Goal: Transaction & Acquisition: Purchase product/service

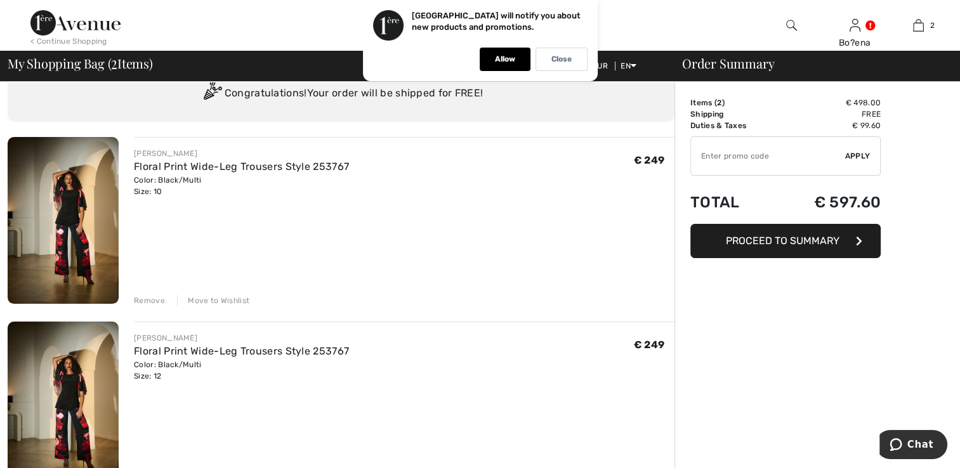
scroll to position [63, 0]
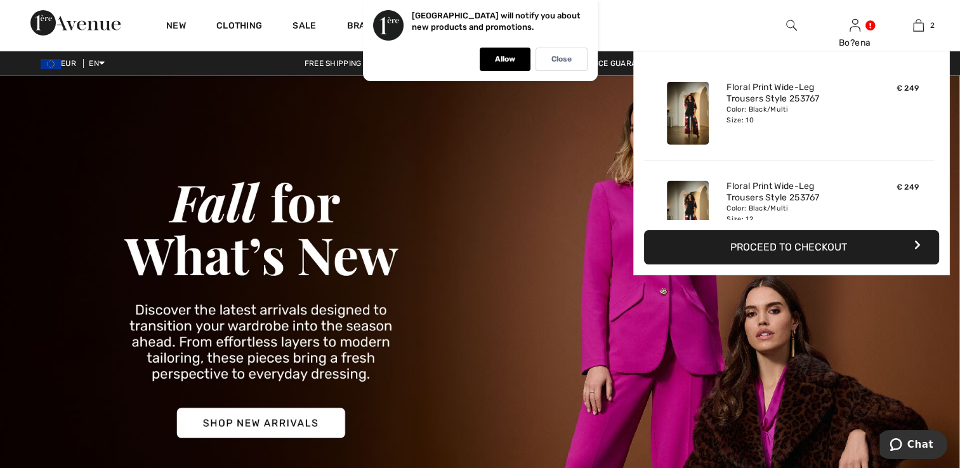
drag, startPoint x: 895, startPoint y: 77, endPoint x: 752, endPoint y: 31, distance: 149.9
click at [752, 31] on div "New Clothing Sale Brands Inspiration Live 17:35:25 Prom Bo?ena Hi, Bo?ena! My I…" at bounding box center [480, 25] width 960 height 51
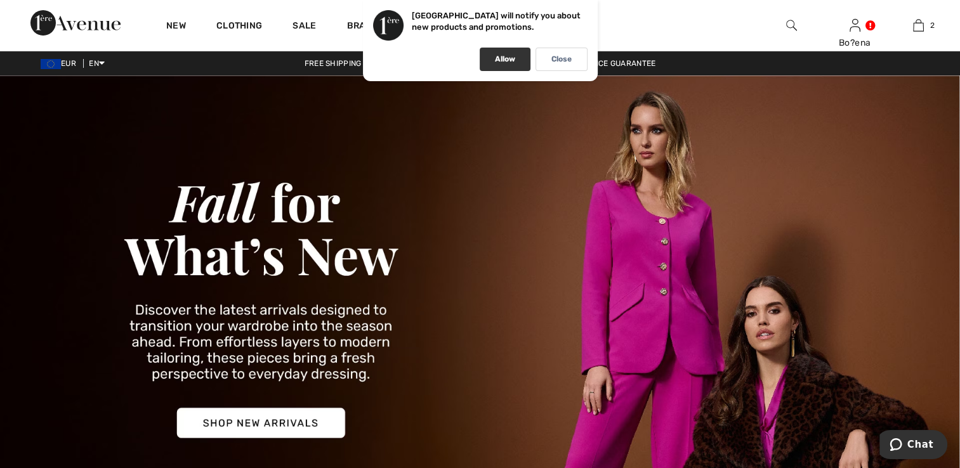
click at [518, 62] on div "Allow" at bounding box center [505, 59] width 51 height 23
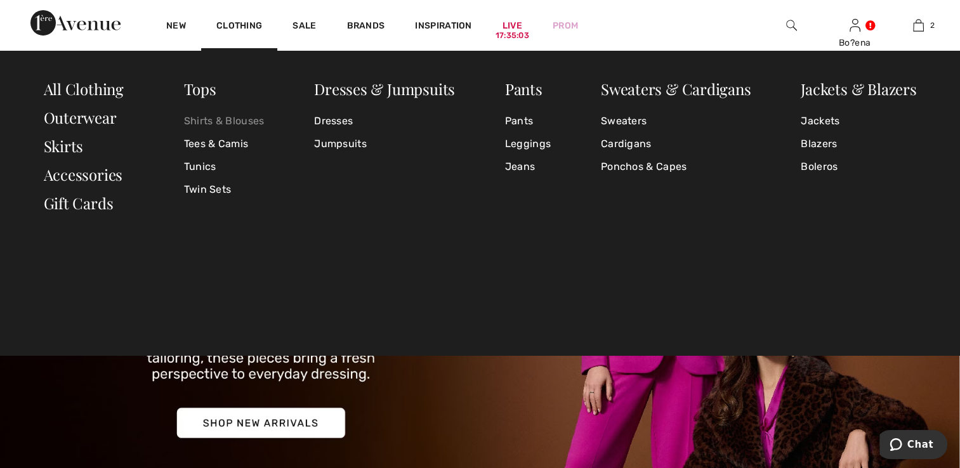
click at [207, 119] on link "Shirts & Blouses" at bounding box center [224, 121] width 81 height 23
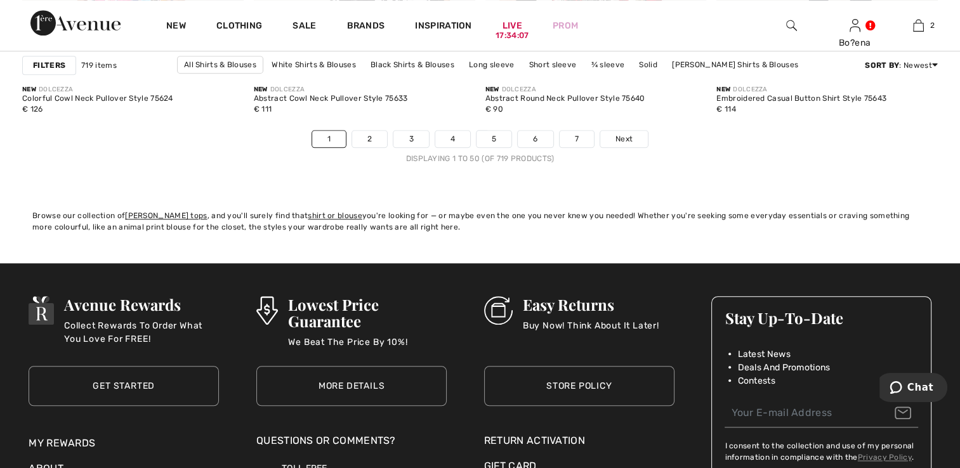
scroll to position [6029, 0]
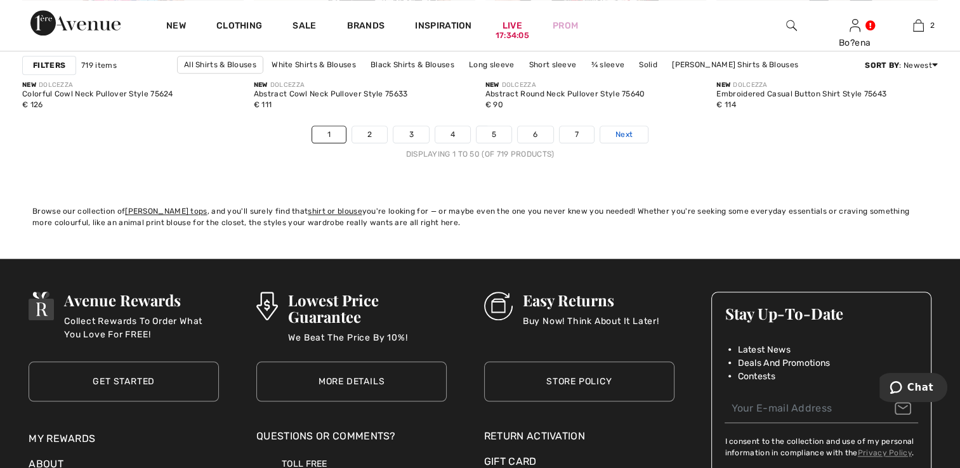
click at [611, 143] on link "Next" at bounding box center [624, 134] width 48 height 16
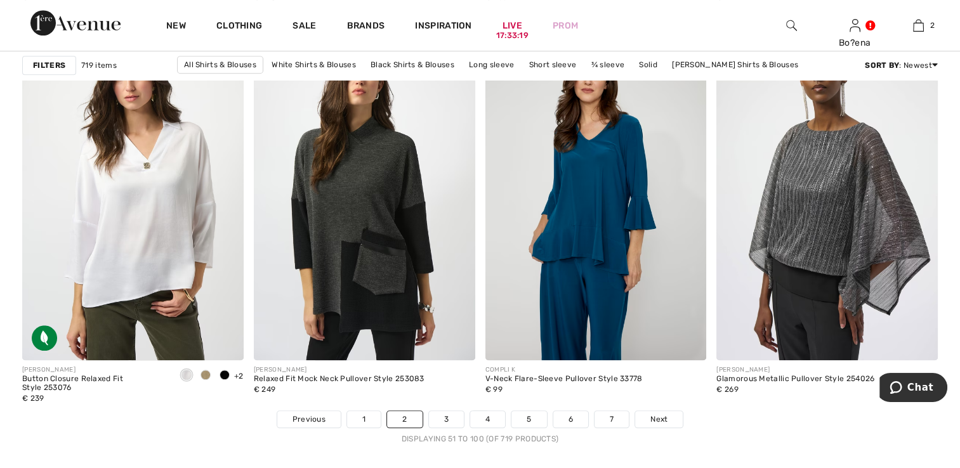
scroll to position [5775, 0]
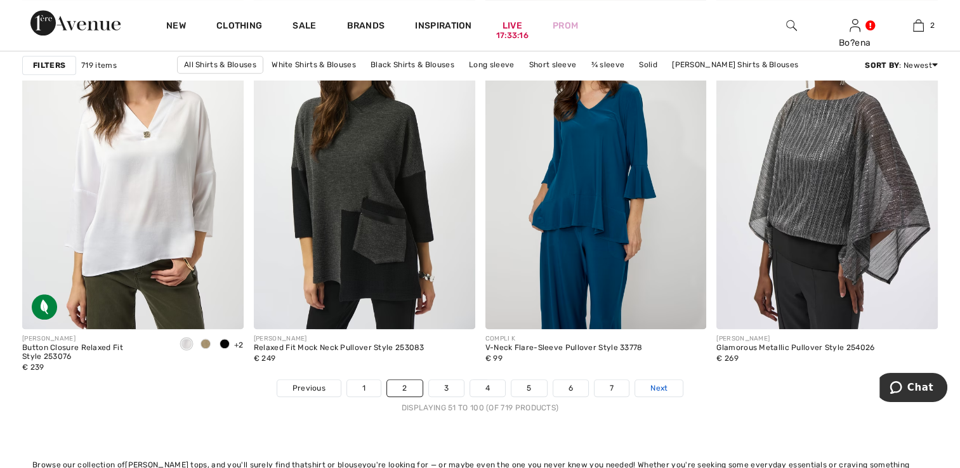
click at [673, 386] on link "Next" at bounding box center [659, 388] width 48 height 16
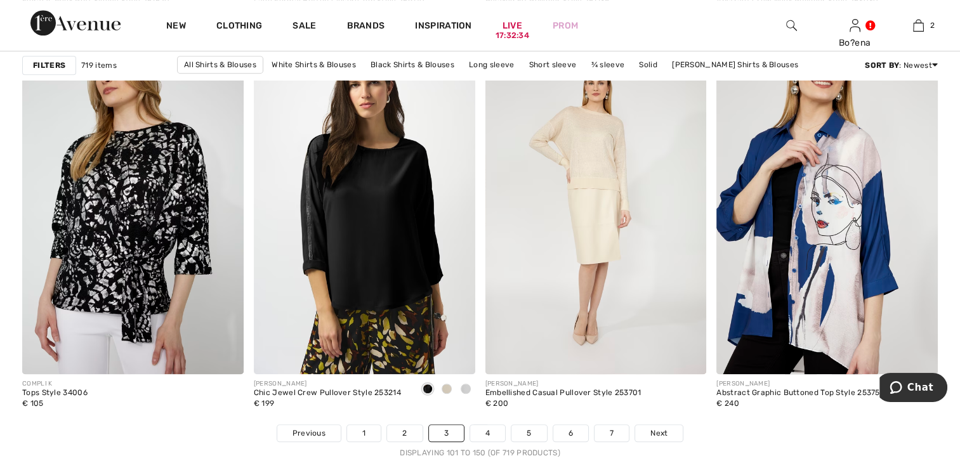
scroll to position [5965, 0]
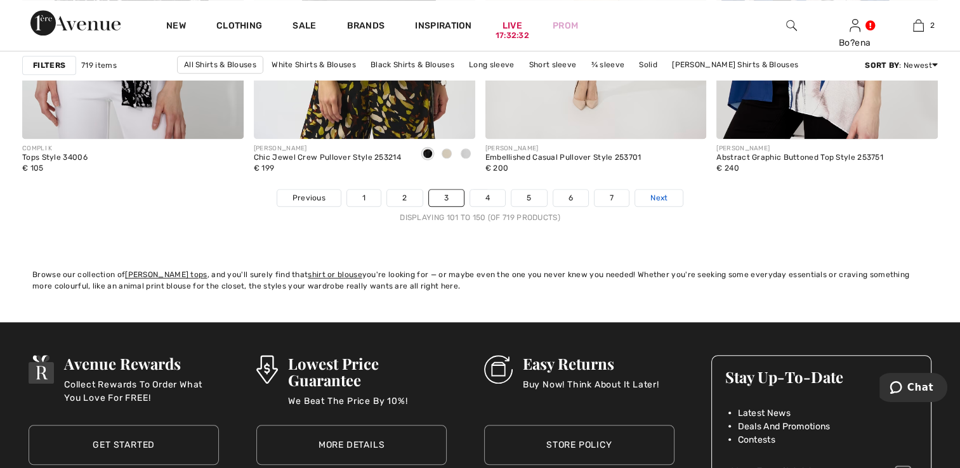
click at [652, 199] on span "Next" at bounding box center [658, 197] width 17 height 11
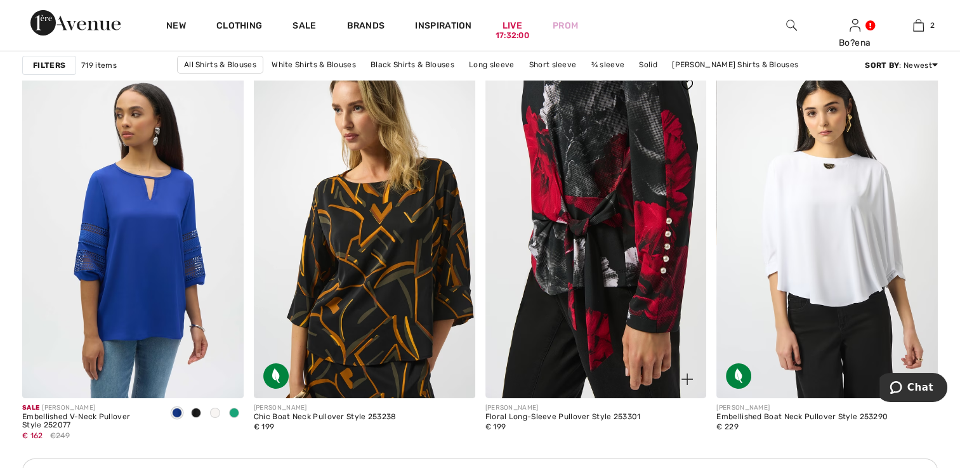
scroll to position [4315, 0]
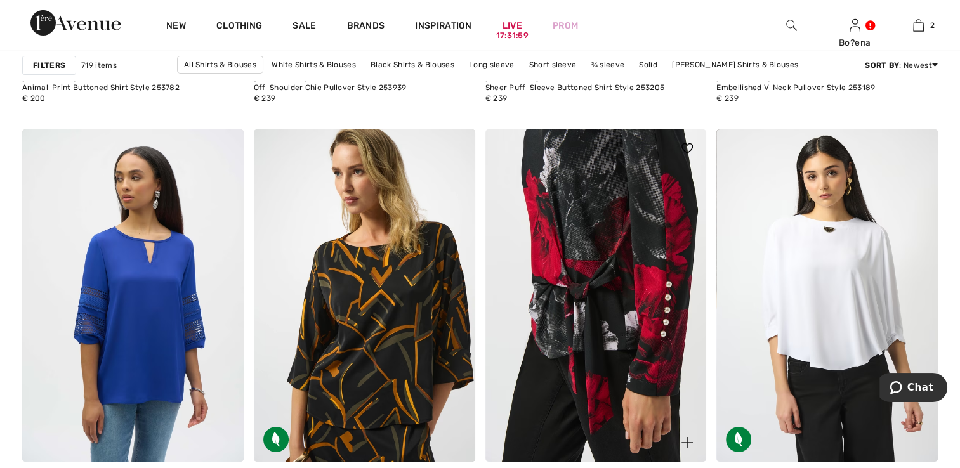
click at [609, 185] on img at bounding box center [595, 295] width 221 height 332
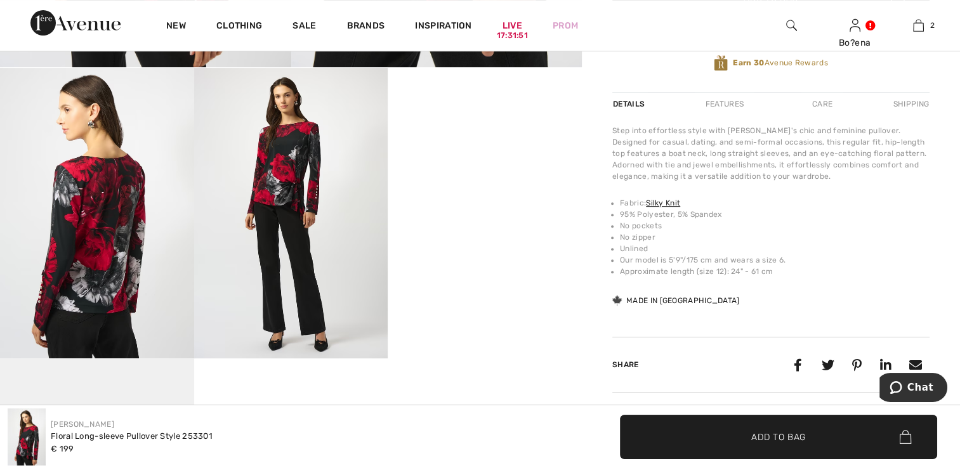
scroll to position [508, 0]
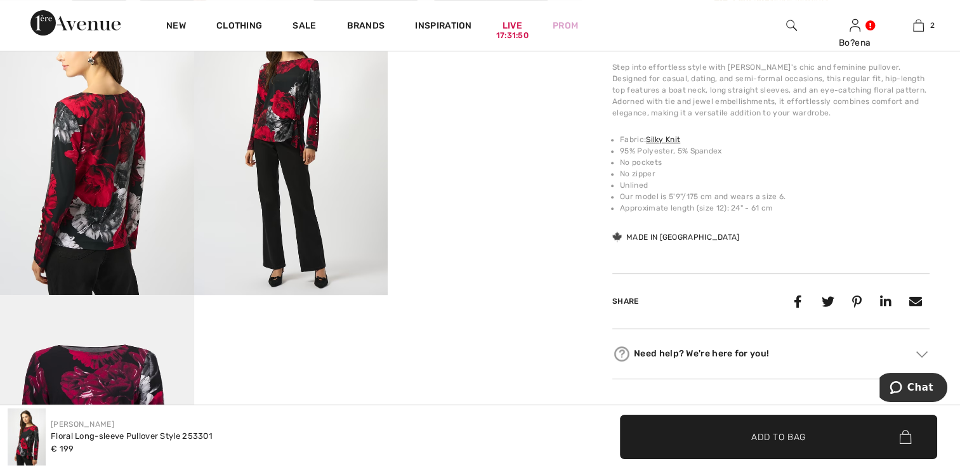
click at [509, 102] on video "Your browser does not support the video tag." at bounding box center [485, 52] width 194 height 97
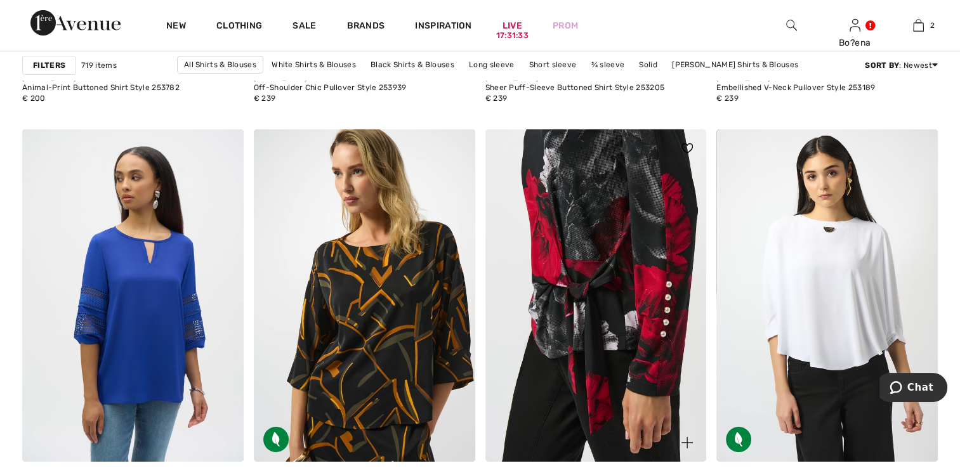
click at [612, 234] on img at bounding box center [595, 295] width 221 height 332
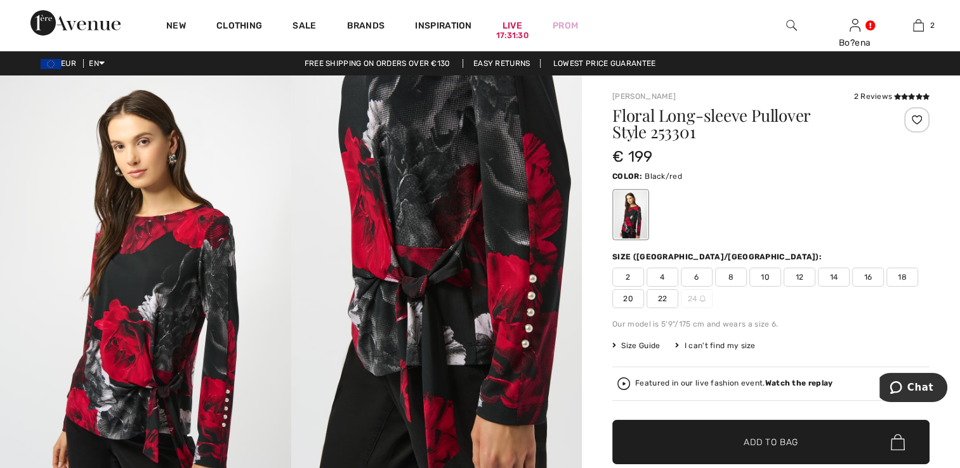
click at [468, 204] on img at bounding box center [436, 294] width 291 height 436
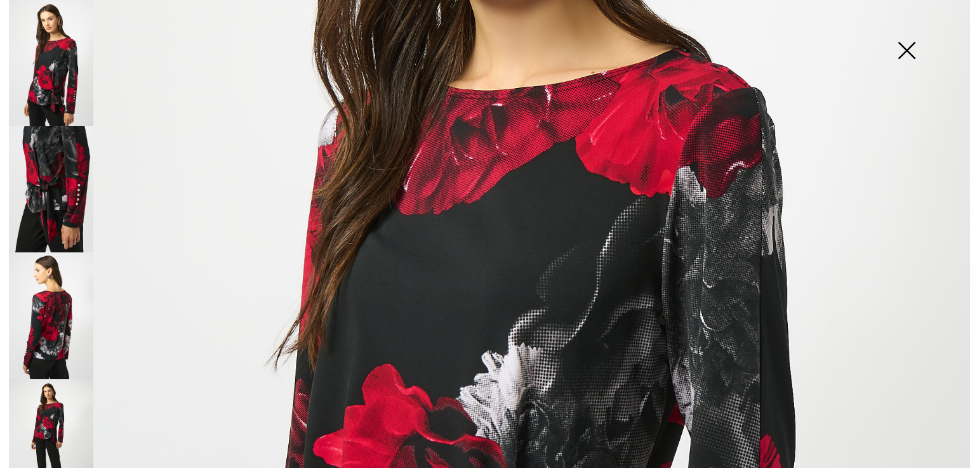
scroll to position [254, 0]
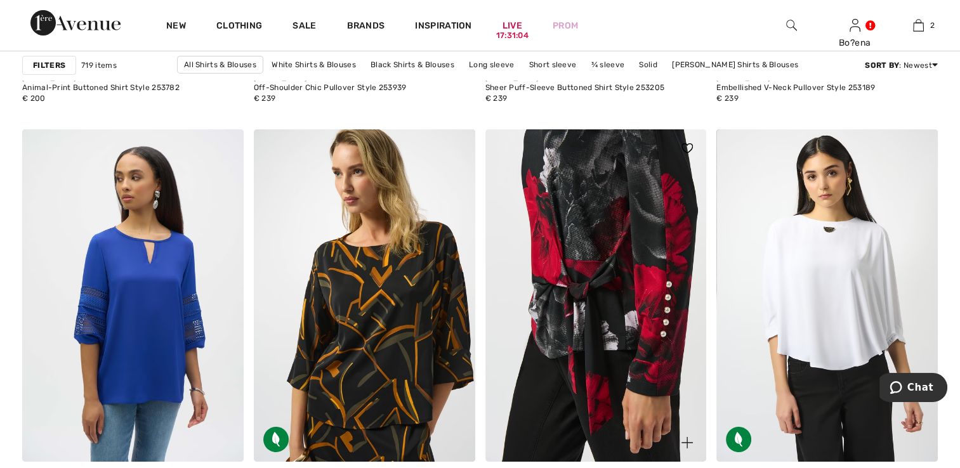
click at [595, 257] on img at bounding box center [595, 295] width 221 height 332
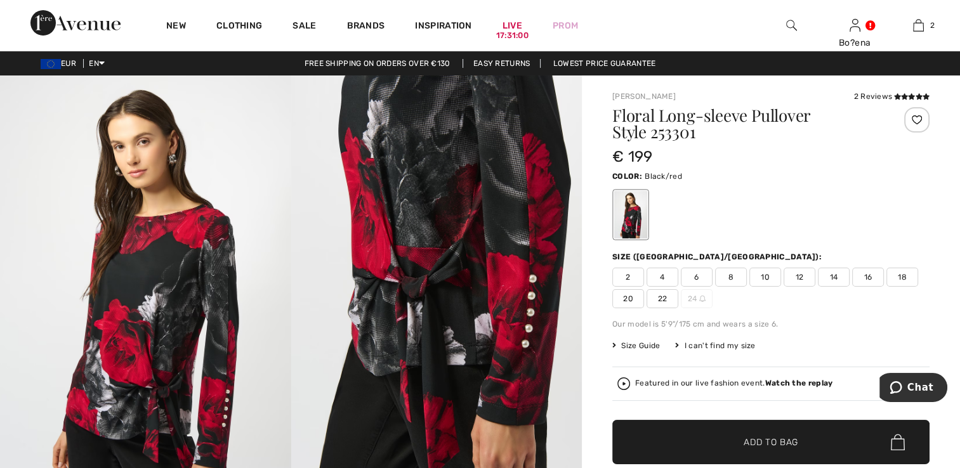
click at [802, 275] on span "12" at bounding box center [800, 277] width 32 height 19
click at [772, 441] on span "Add to Bag" at bounding box center [771, 442] width 55 height 13
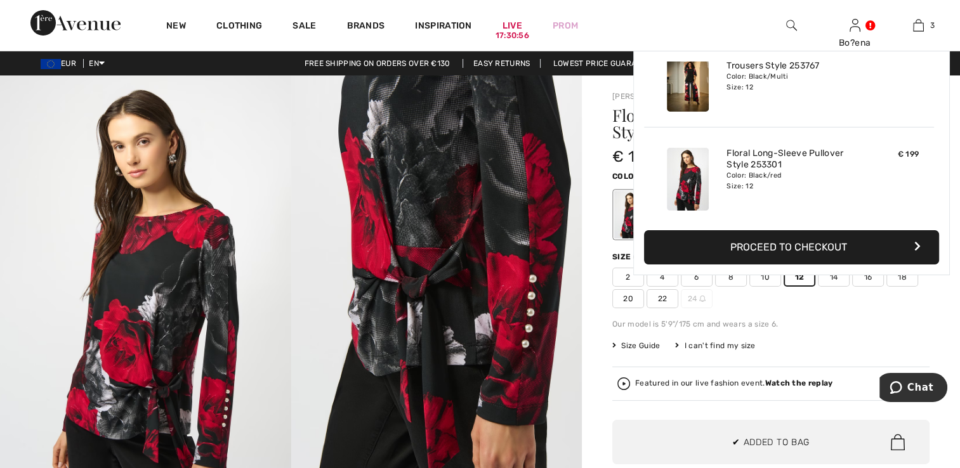
scroll to position [137, 0]
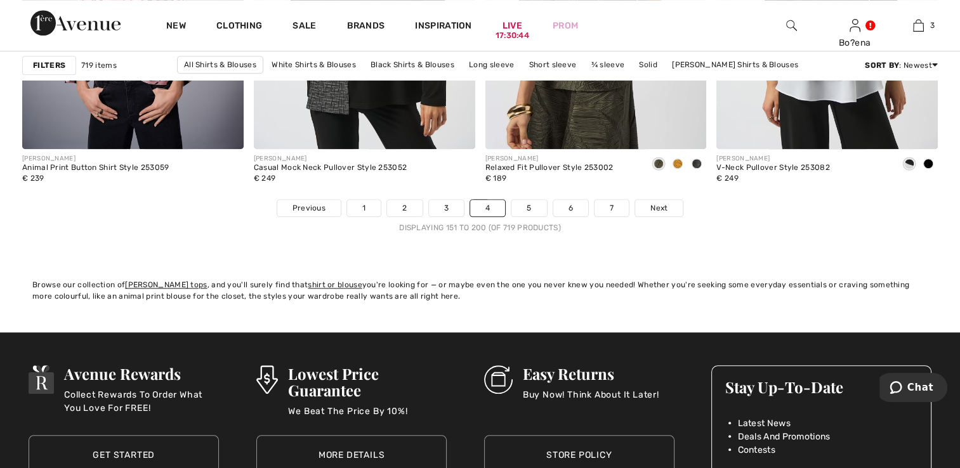
scroll to position [5965, 0]
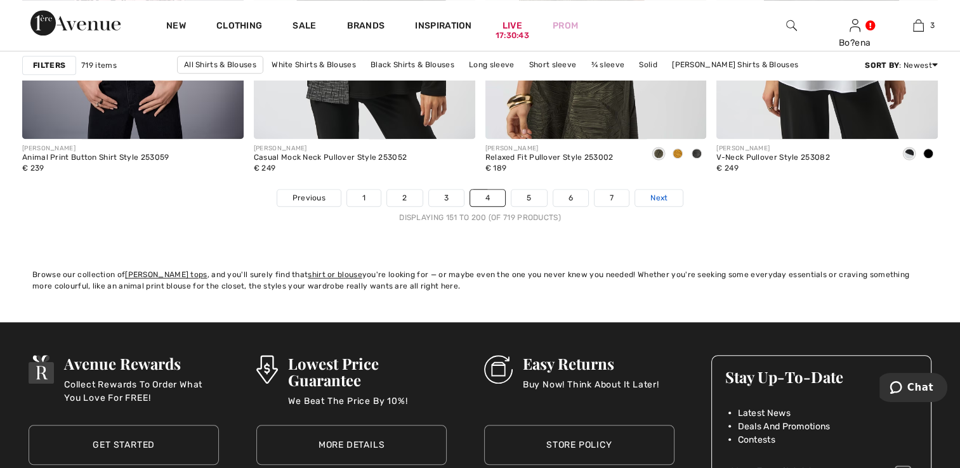
click at [656, 193] on span "Next" at bounding box center [658, 197] width 17 height 11
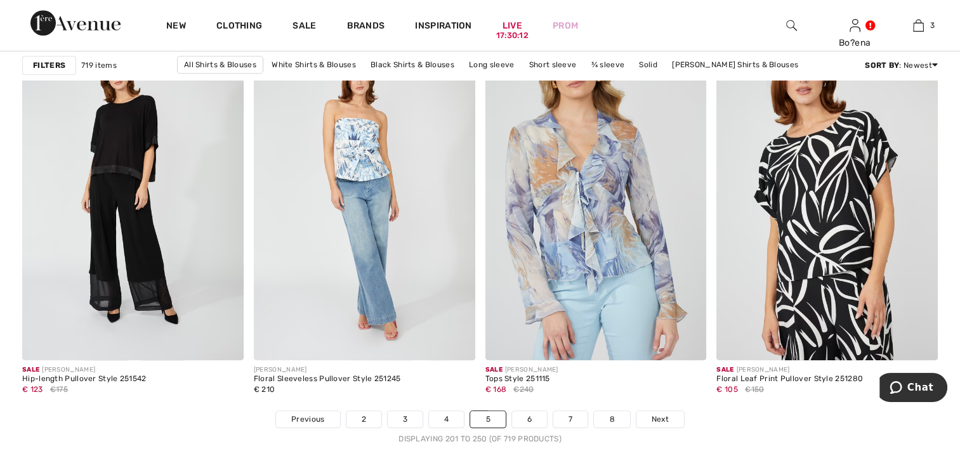
scroll to position [5775, 0]
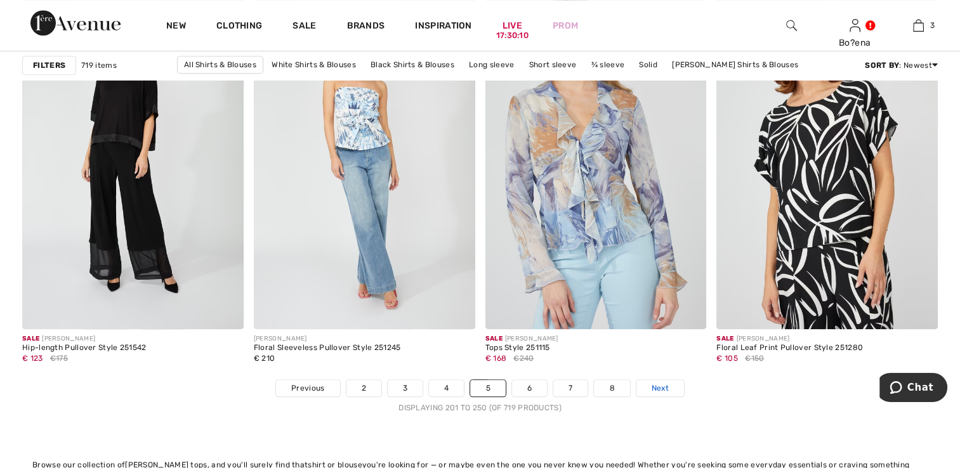
click at [652, 385] on span "Next" at bounding box center [660, 388] width 17 height 11
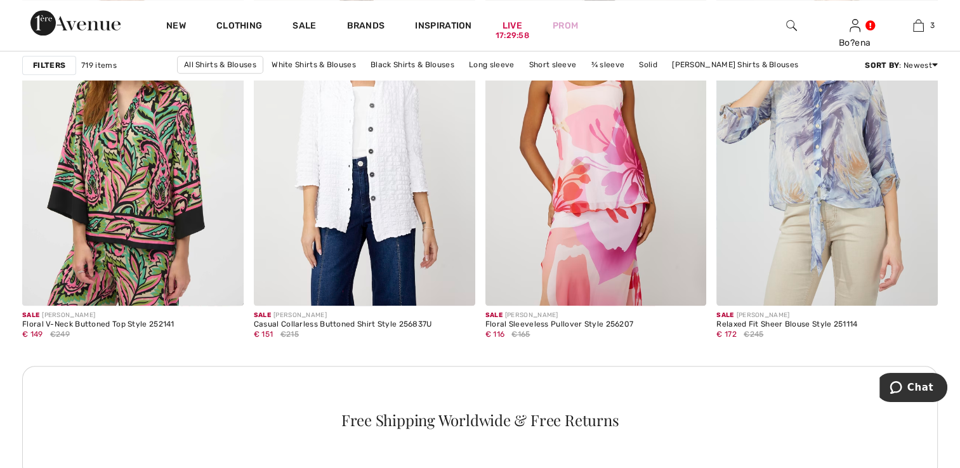
scroll to position [1396, 0]
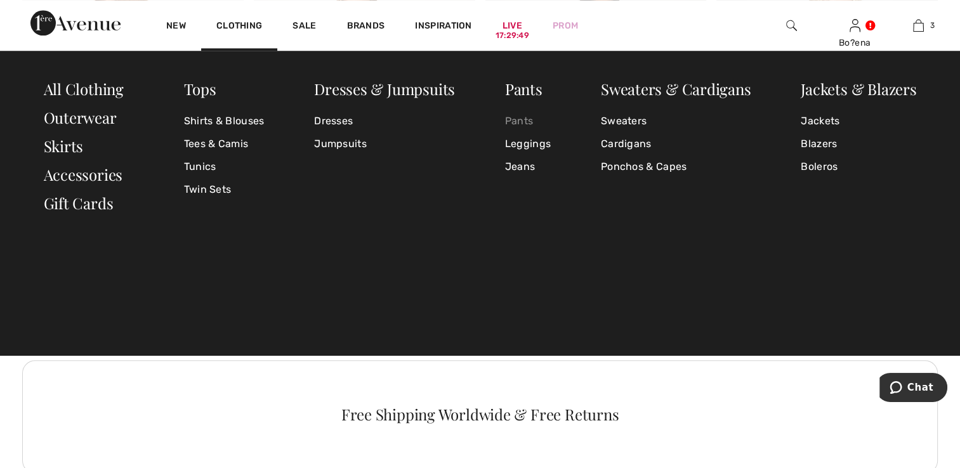
click at [520, 119] on link "Pants" at bounding box center [528, 121] width 46 height 23
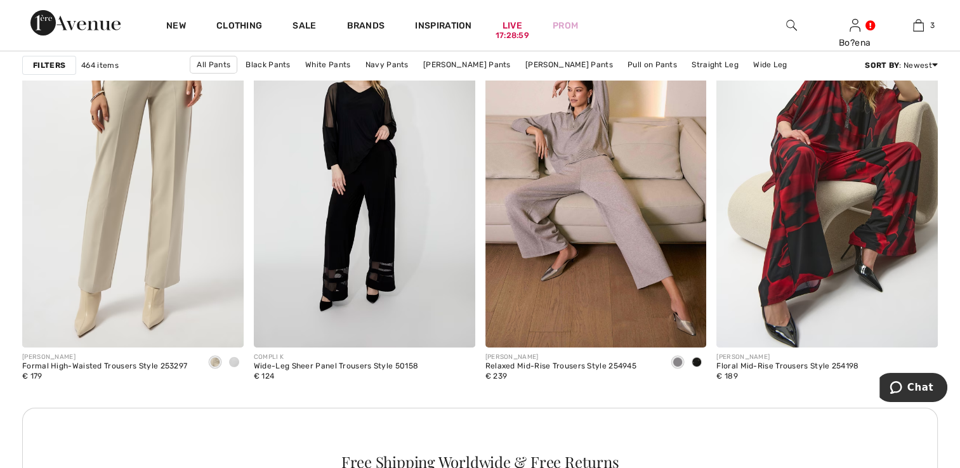
scroll to position [4442, 0]
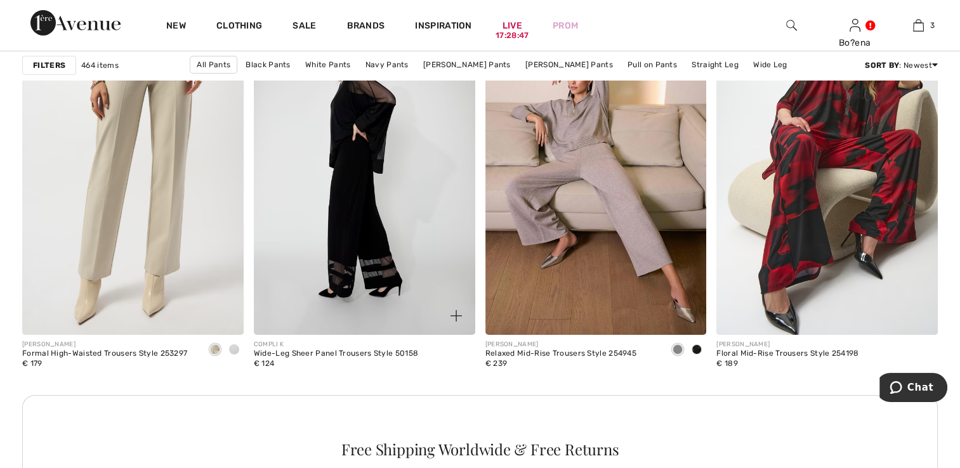
click at [347, 250] on img at bounding box center [364, 169] width 221 height 332
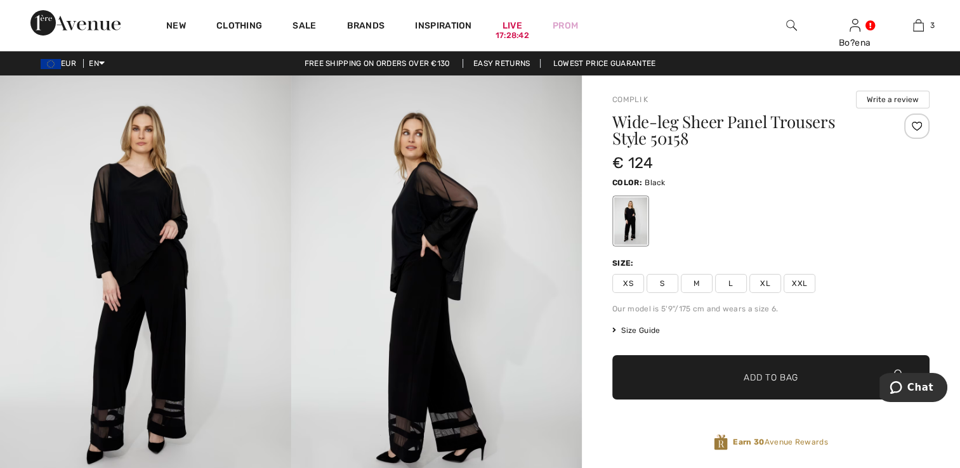
click at [424, 341] on img at bounding box center [436, 294] width 291 height 437
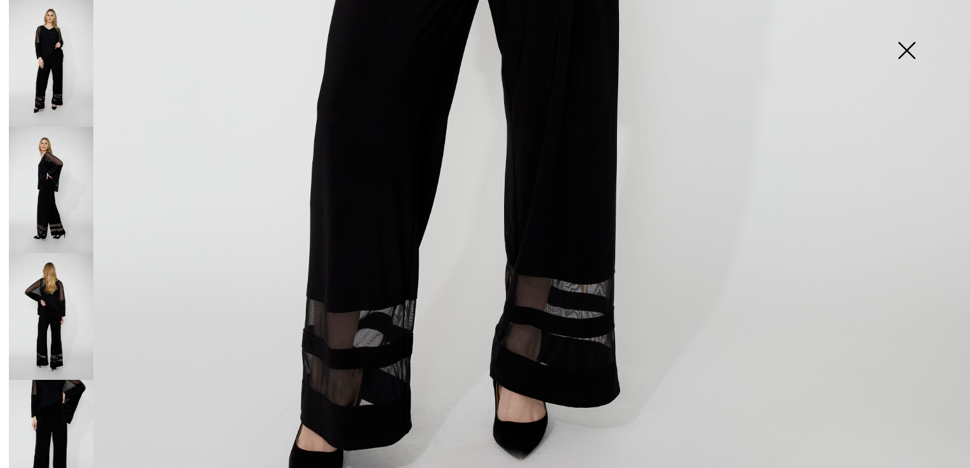
scroll to position [825, 0]
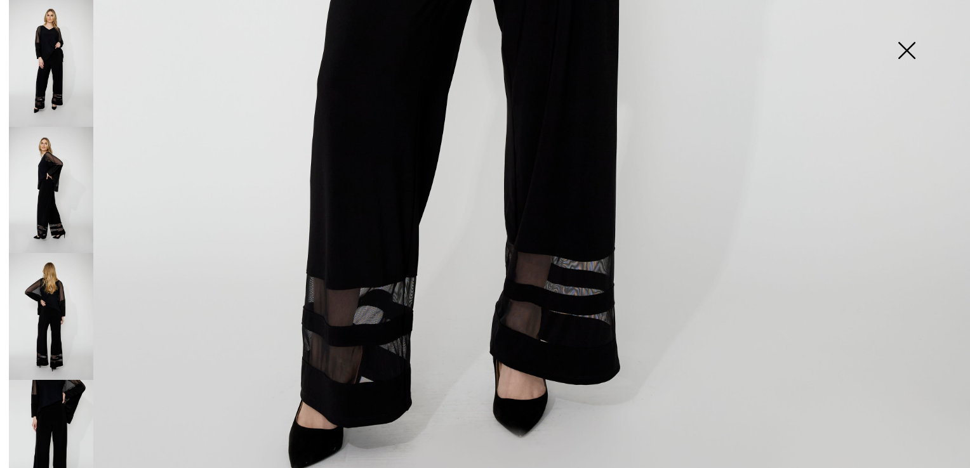
click at [58, 53] on img at bounding box center [51, 63] width 84 height 127
click at [56, 57] on img at bounding box center [51, 63] width 84 height 127
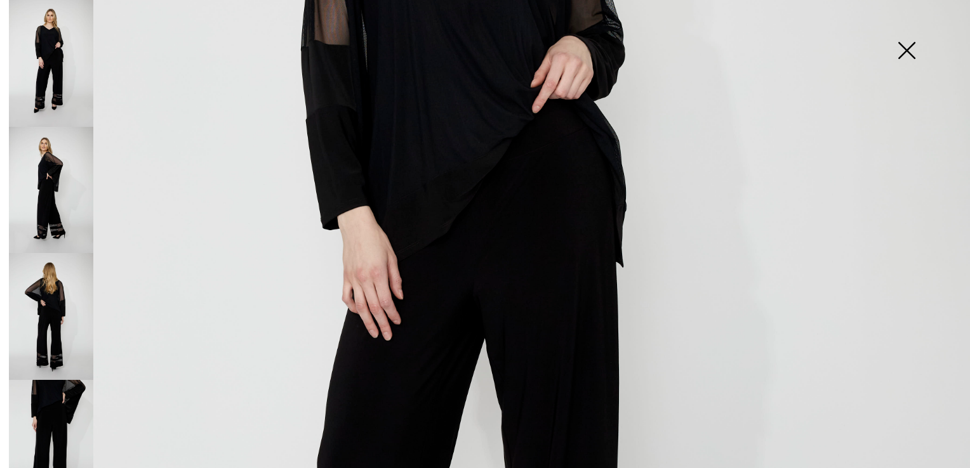
scroll to position [444, 0]
click at [51, 399] on img at bounding box center [51, 443] width 84 height 127
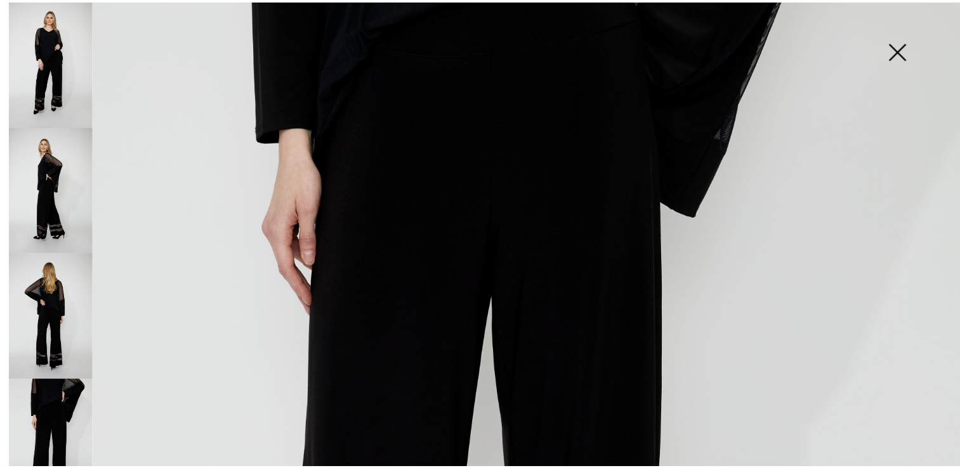
scroll to position [190, 0]
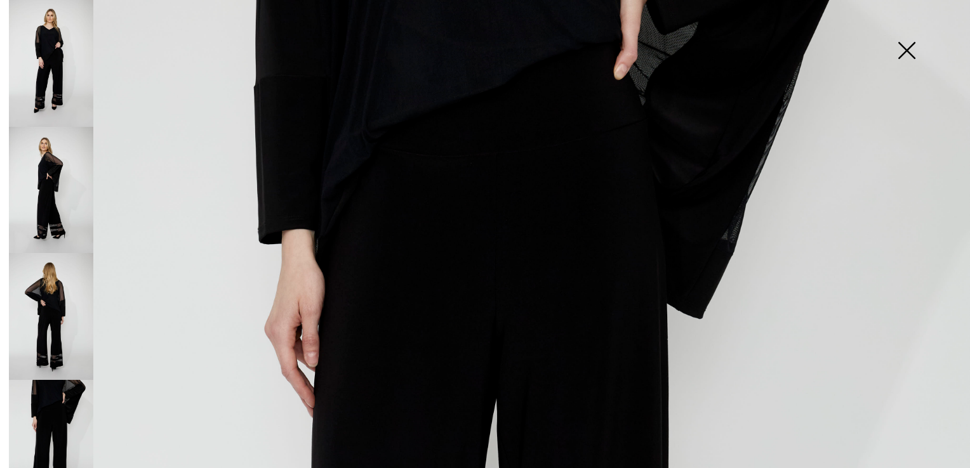
click at [907, 50] on img at bounding box center [905, 51] width 63 height 65
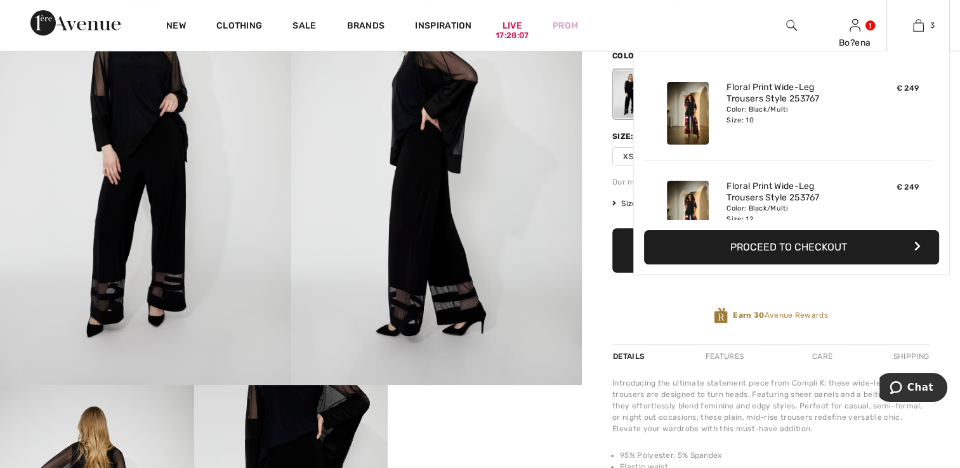
scroll to position [0, 0]
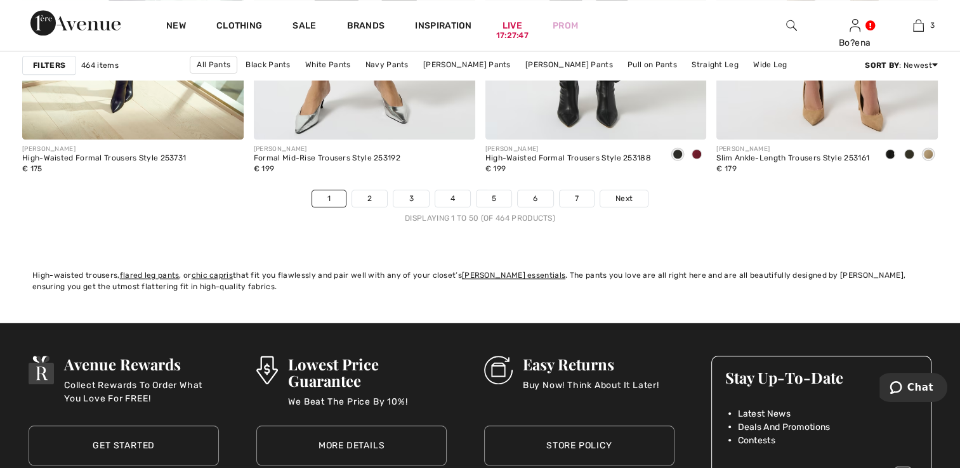
scroll to position [5965, 0]
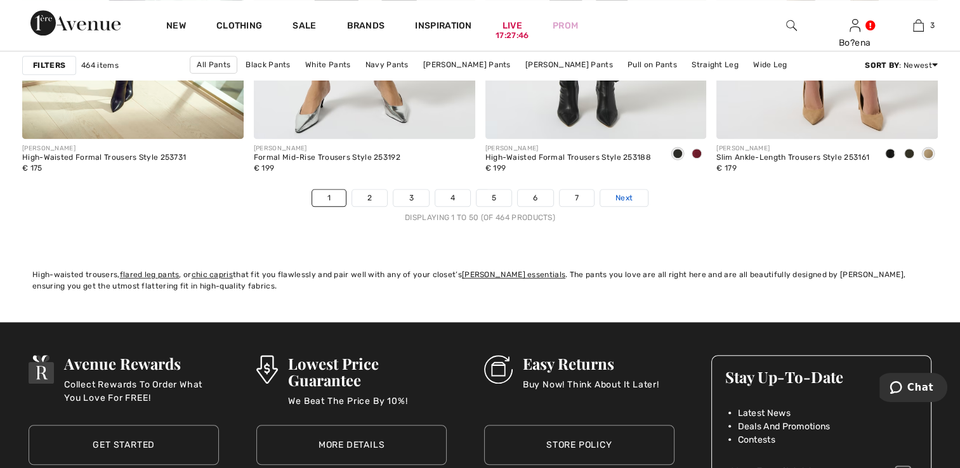
click at [628, 195] on span "Next" at bounding box center [624, 197] width 17 height 11
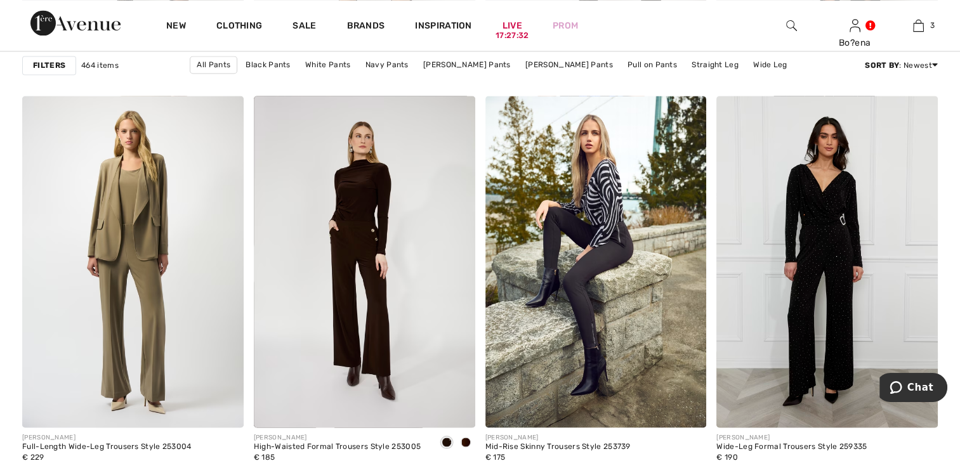
scroll to position [2221, 0]
